Goal: Task Accomplishment & Management: Manage account settings

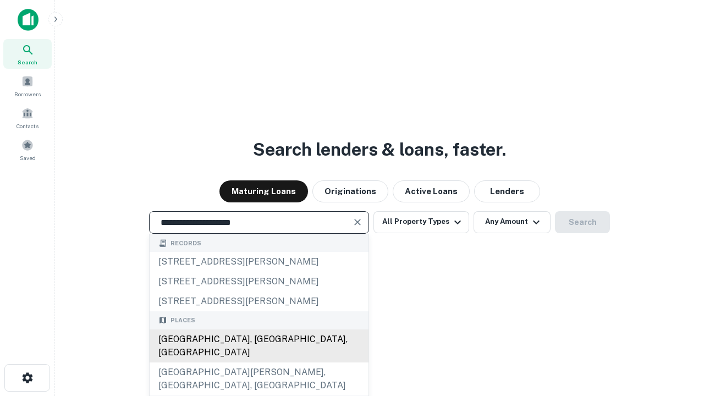
click at [258, 362] on div "[GEOGRAPHIC_DATA], [GEOGRAPHIC_DATA], [GEOGRAPHIC_DATA]" at bounding box center [259, 345] width 219 height 33
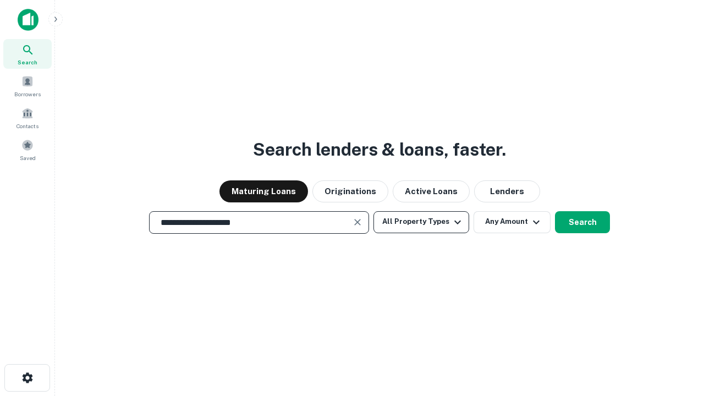
type input "**********"
click at [421, 222] on button "All Property Types" at bounding box center [421, 222] width 96 height 22
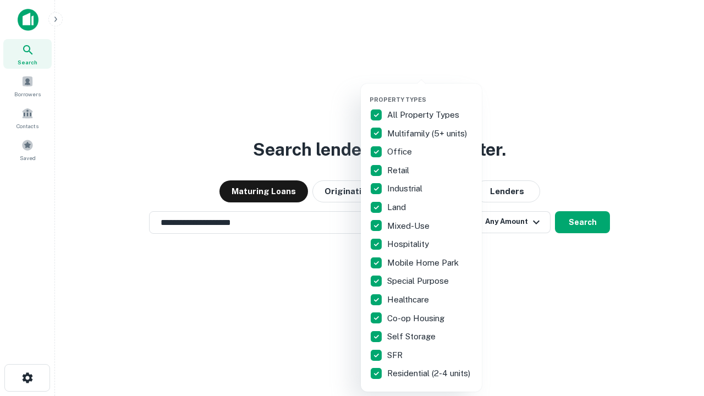
click at [430, 92] on button "button" at bounding box center [429, 92] width 121 height 1
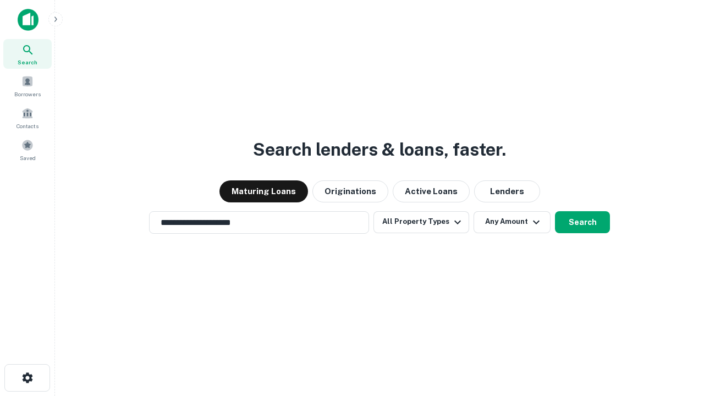
scroll to position [17, 0]
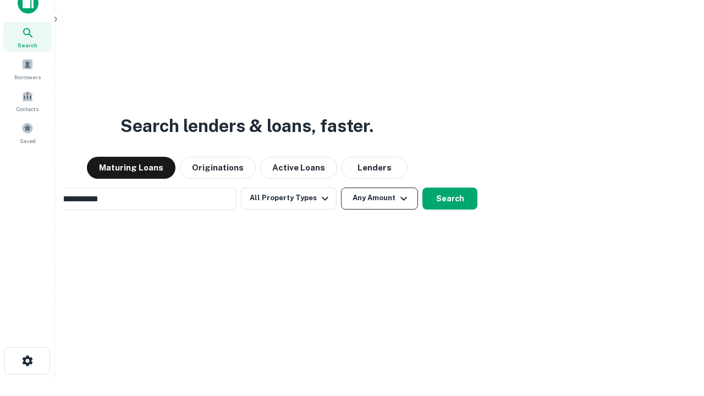
click at [341, 187] on button "Any Amount" at bounding box center [379, 198] width 77 height 22
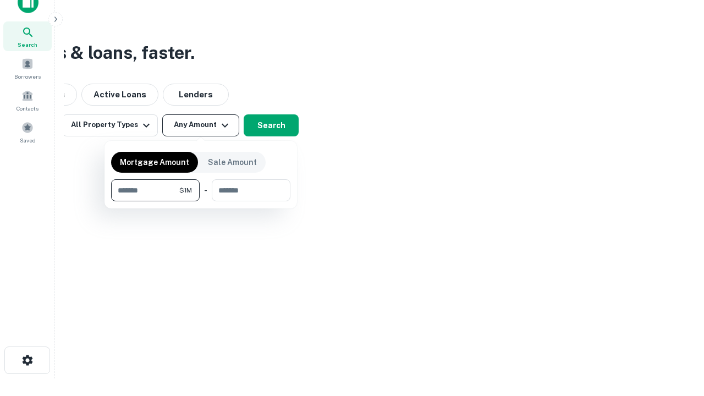
type input "*******"
click at [201, 201] on button "button" at bounding box center [200, 201] width 179 height 1
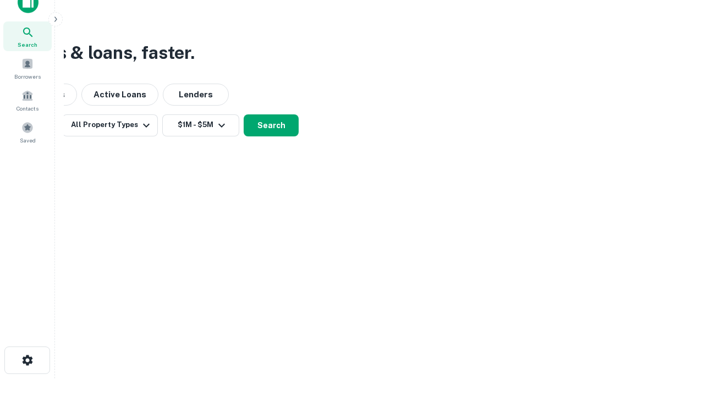
scroll to position [7, 203]
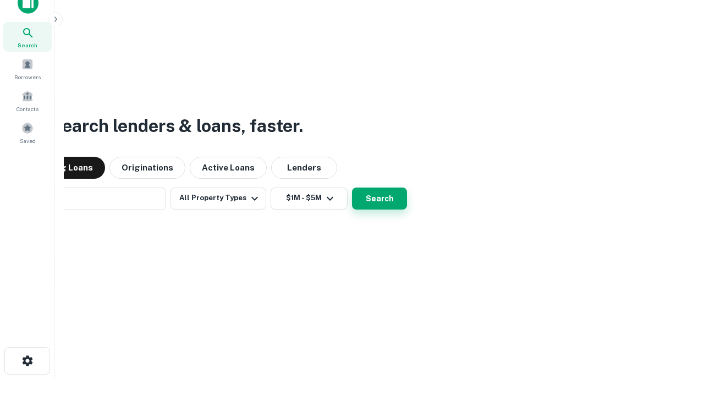
click at [352, 187] on button "Search" at bounding box center [379, 198] width 55 height 22
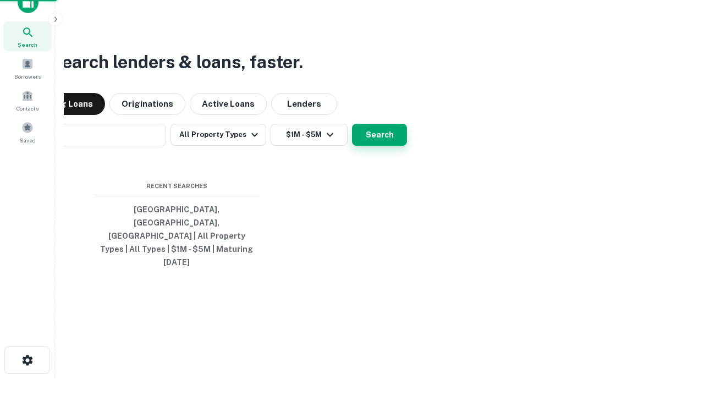
scroll to position [29, 311]
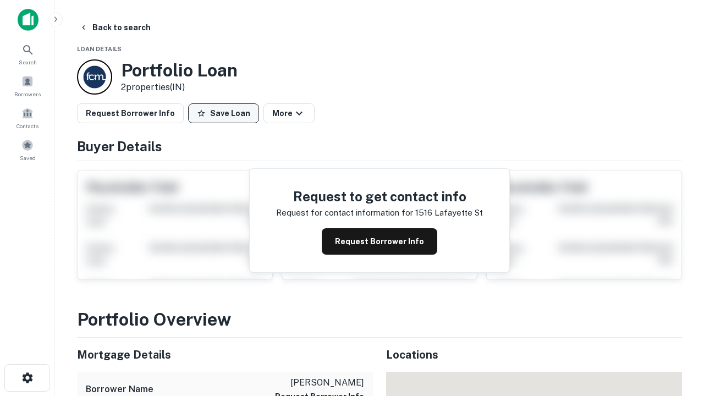
click at [223, 113] on button "Save Loan" at bounding box center [223, 113] width 71 height 20
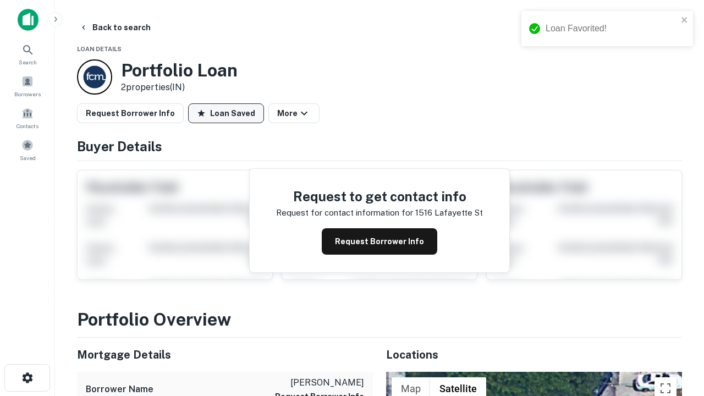
click at [226, 113] on button "Loan Saved" at bounding box center [226, 113] width 76 height 20
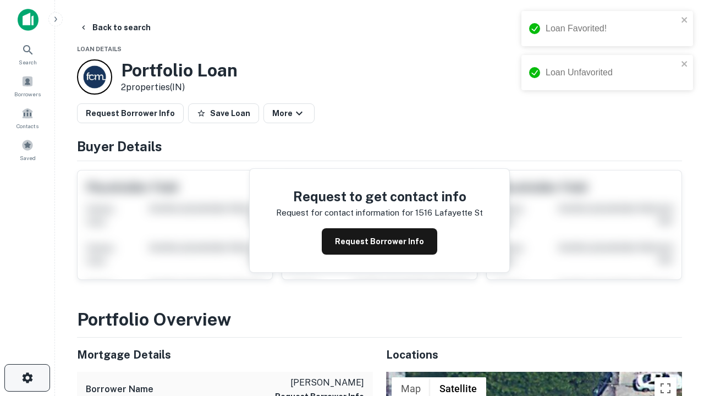
click at [27, 378] on icon "button" at bounding box center [27, 377] width 13 height 13
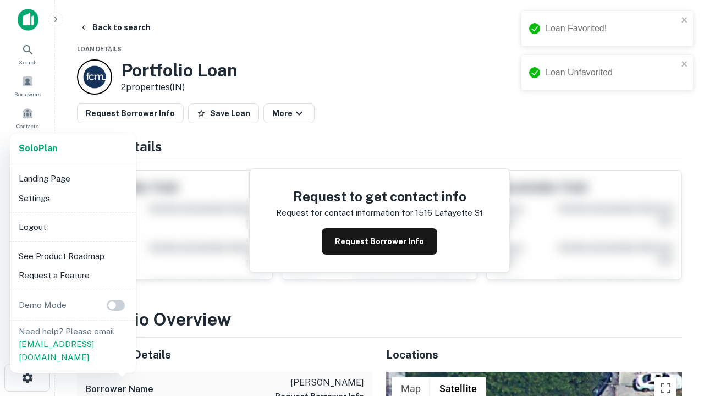
click at [73, 226] on li "Logout" at bounding box center [73, 227] width 118 height 20
